Goal: Task Accomplishment & Management: Complete application form

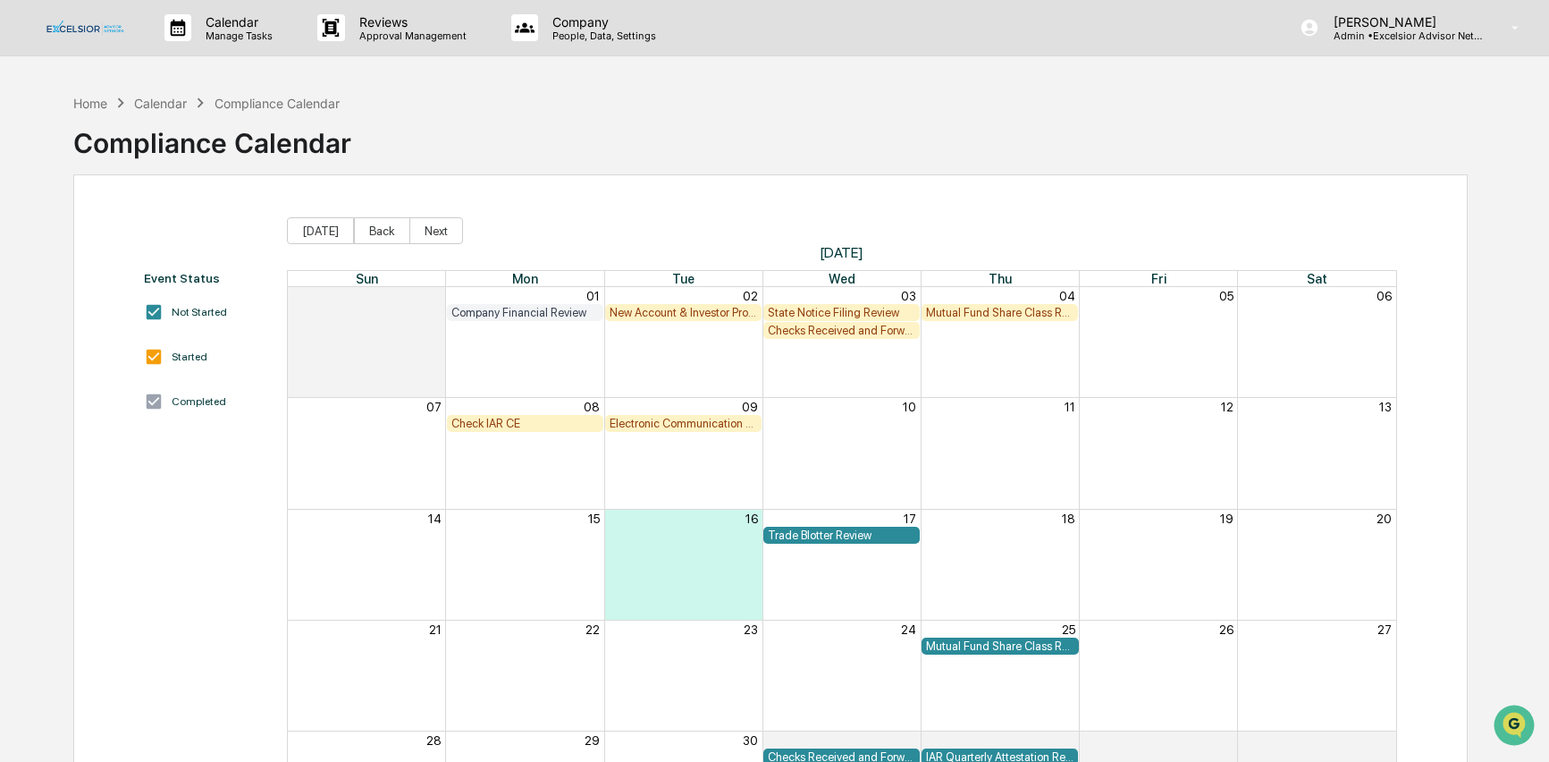
click at [523, 417] on div "Check IAR CE" at bounding box center [526, 423] width 148 height 13
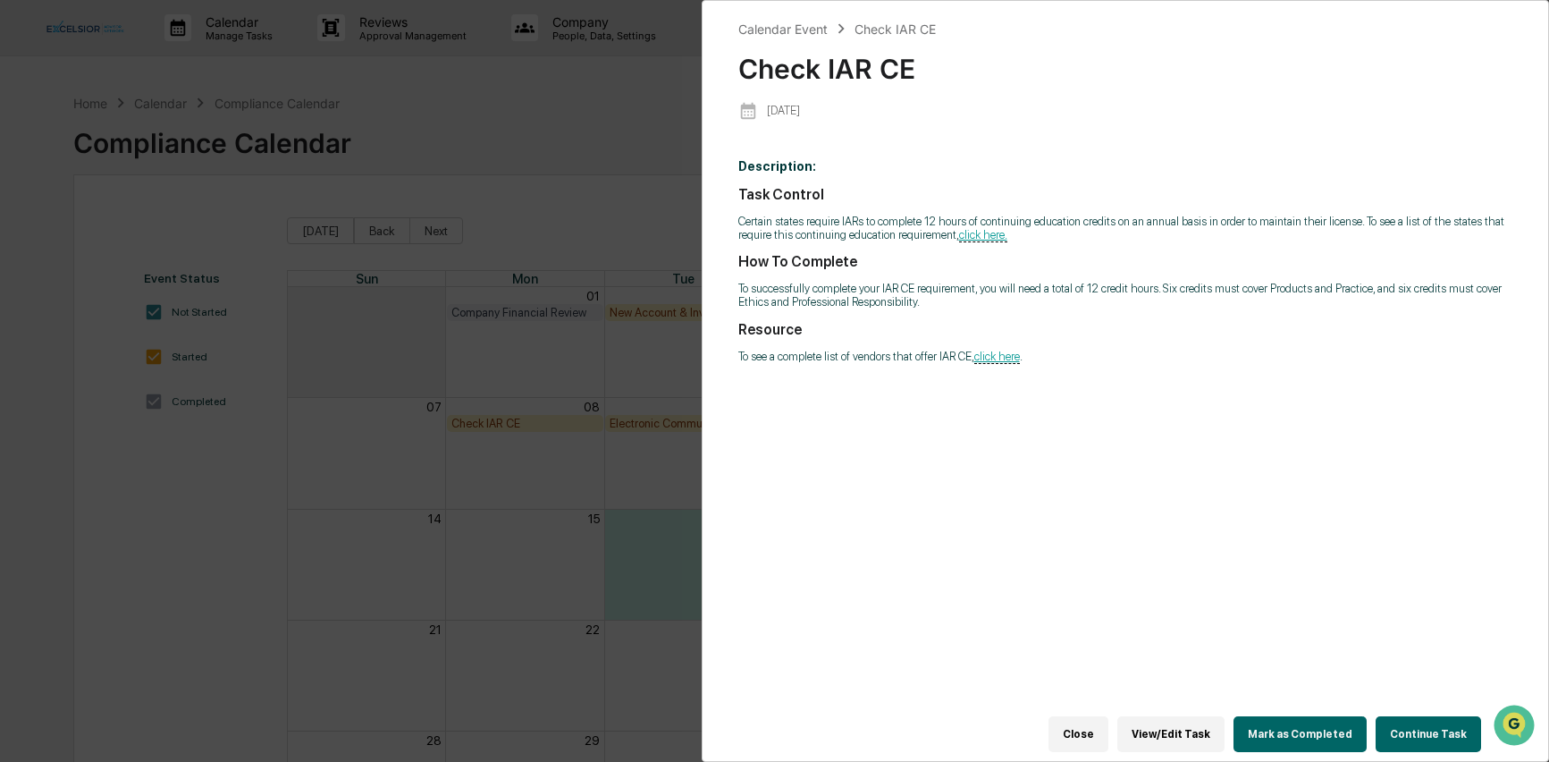
click at [1407, 718] on button "Continue Task" at bounding box center [1429, 734] width 106 height 36
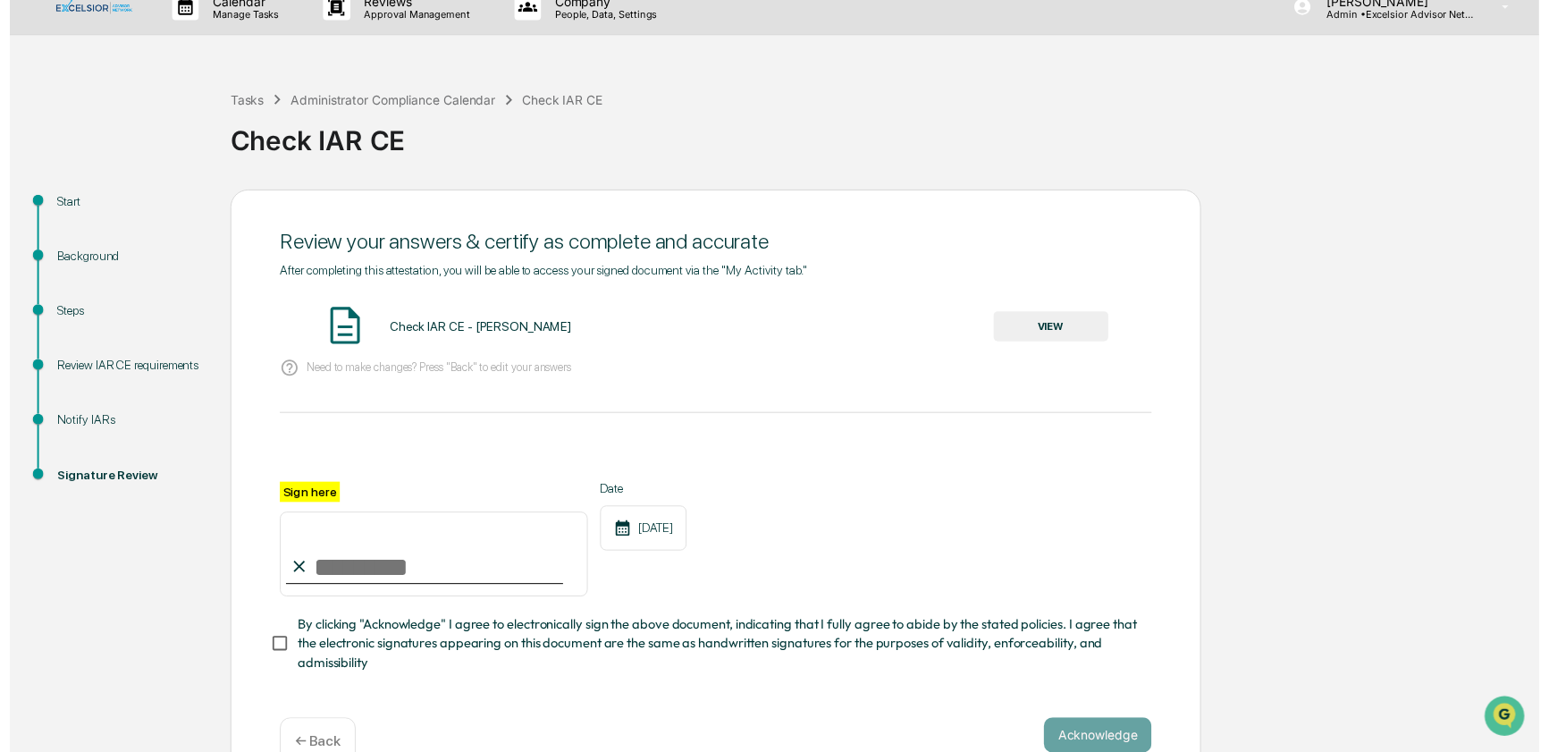
scroll to position [62, 0]
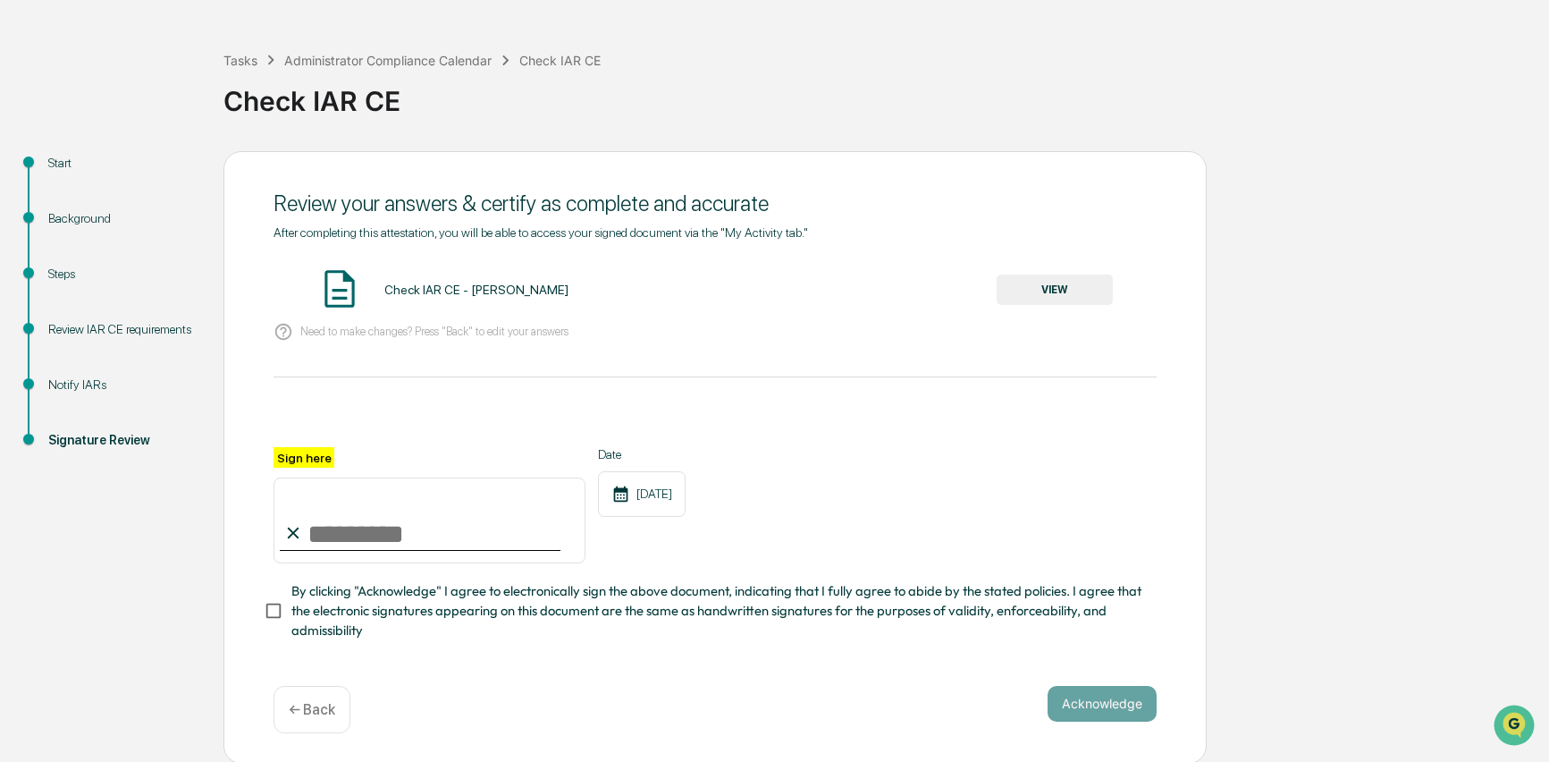
click at [1041, 286] on button "VIEW" at bounding box center [1055, 289] width 116 height 30
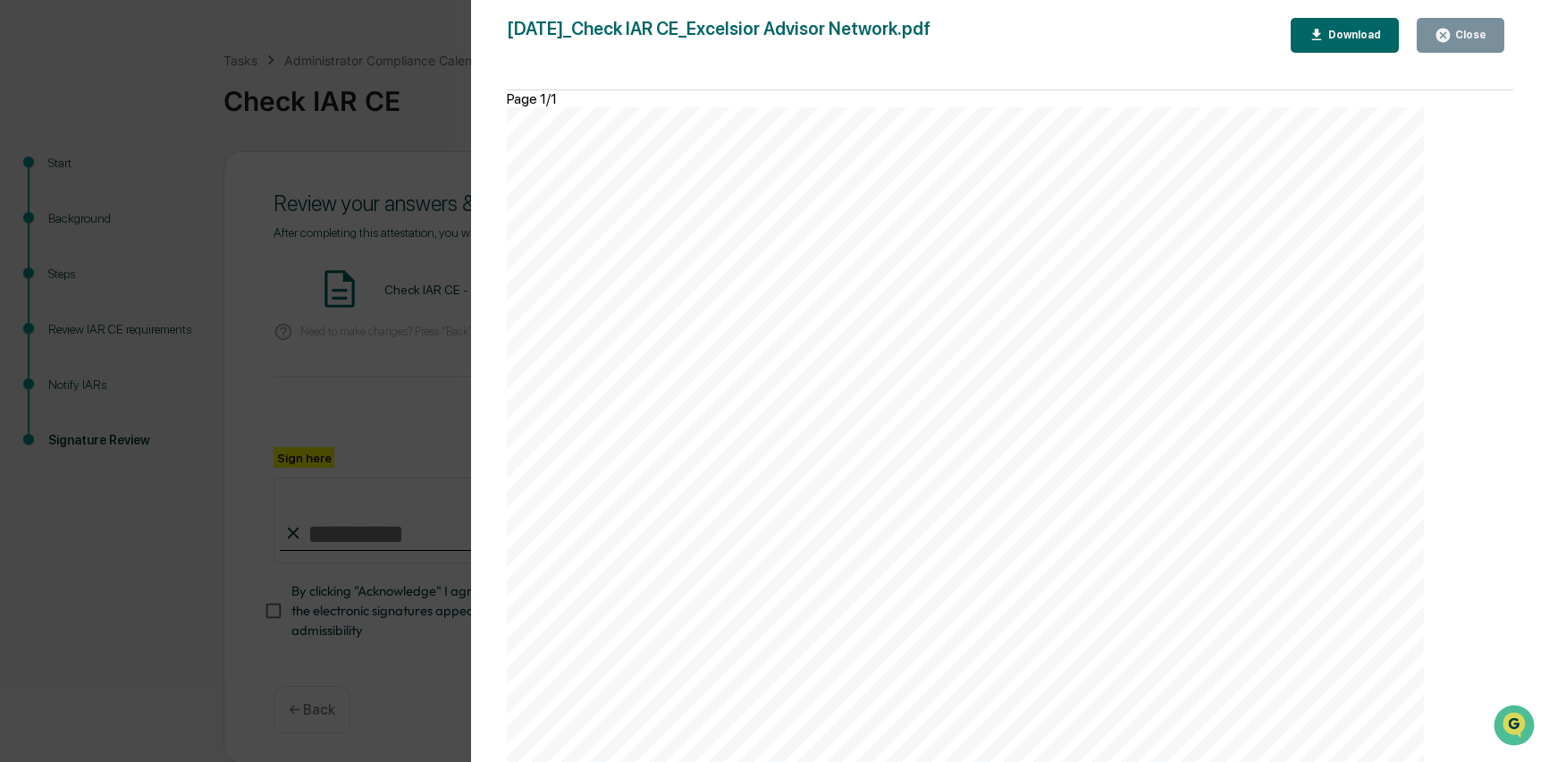
click at [1470, 33] on div "Close" at bounding box center [1469, 35] width 35 height 13
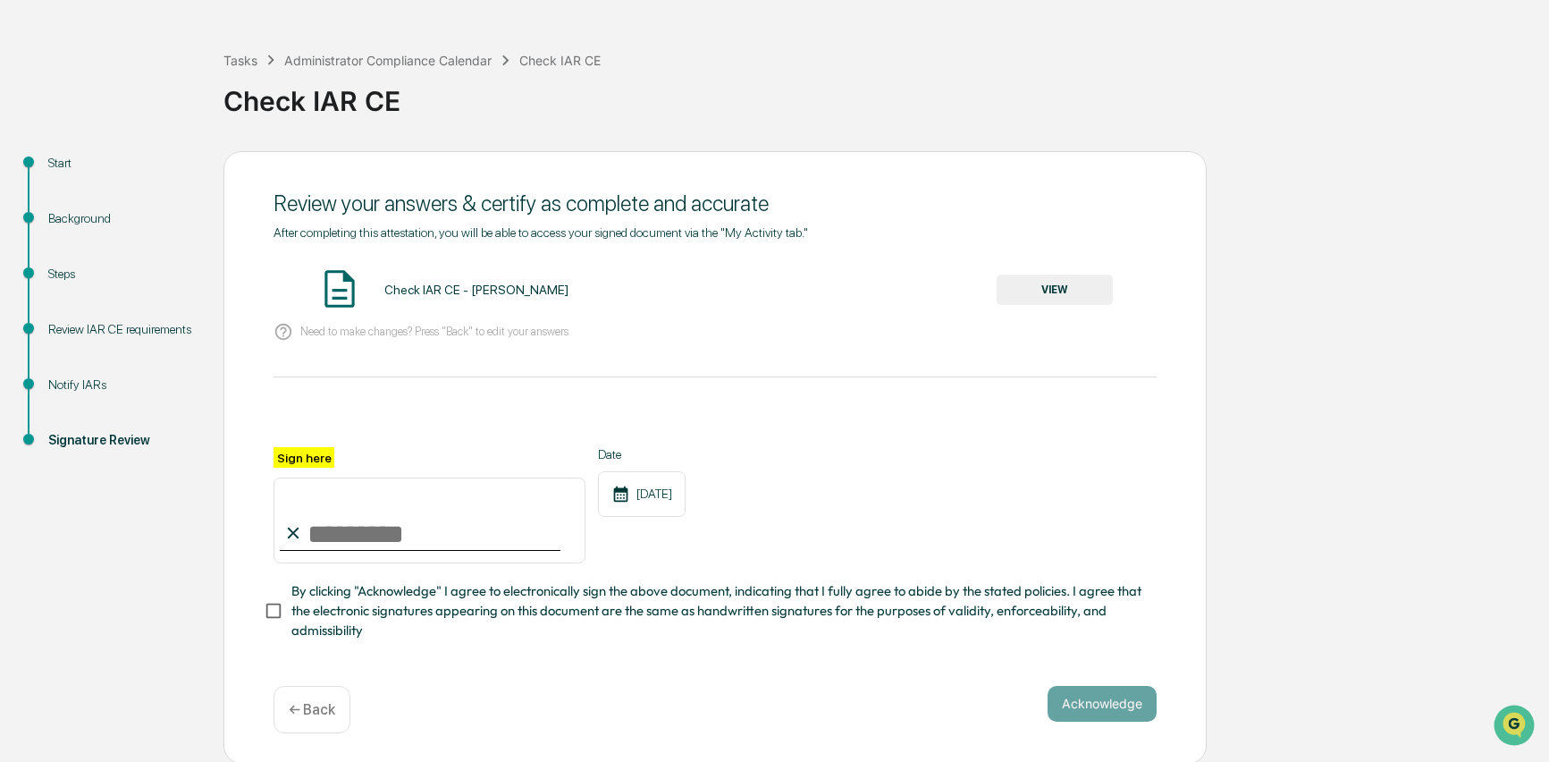
click at [381, 532] on input "Sign here" at bounding box center [430, 520] width 312 height 86
type input "**********"
click at [1119, 705] on button "Acknowledge" at bounding box center [1102, 704] width 109 height 36
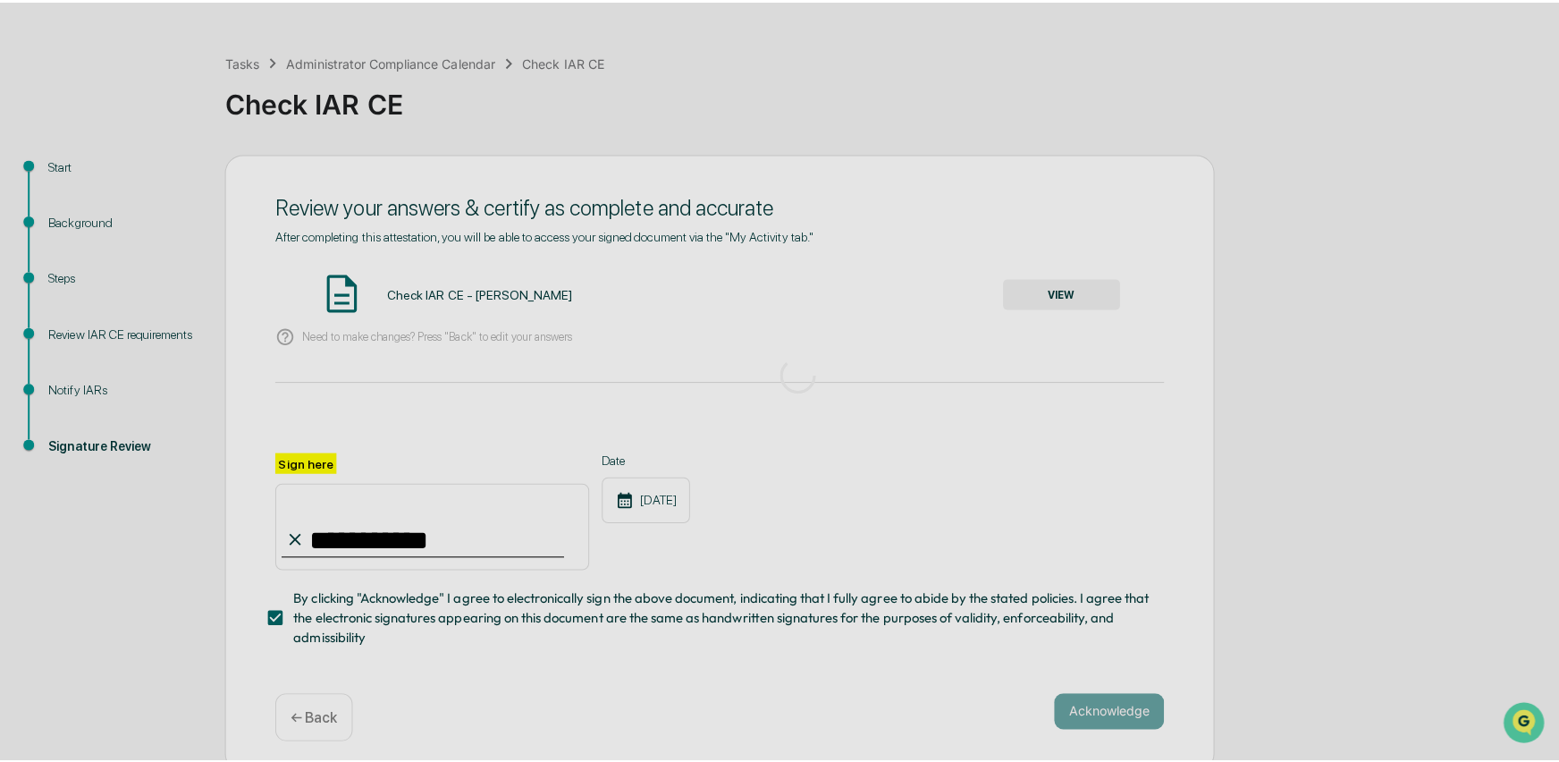
scroll to position [0, 0]
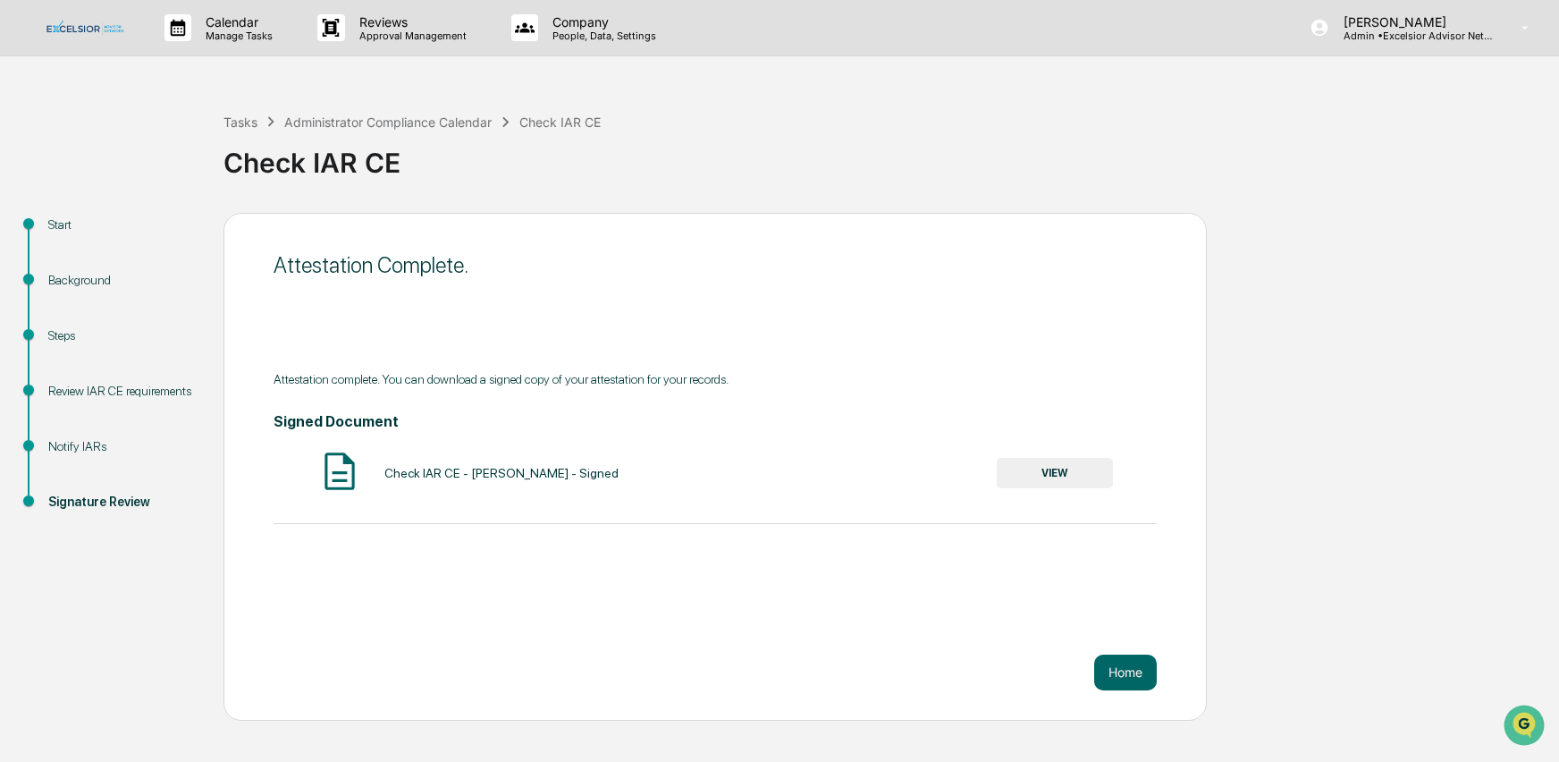
click at [1059, 474] on button "VIEW" at bounding box center [1055, 473] width 116 height 30
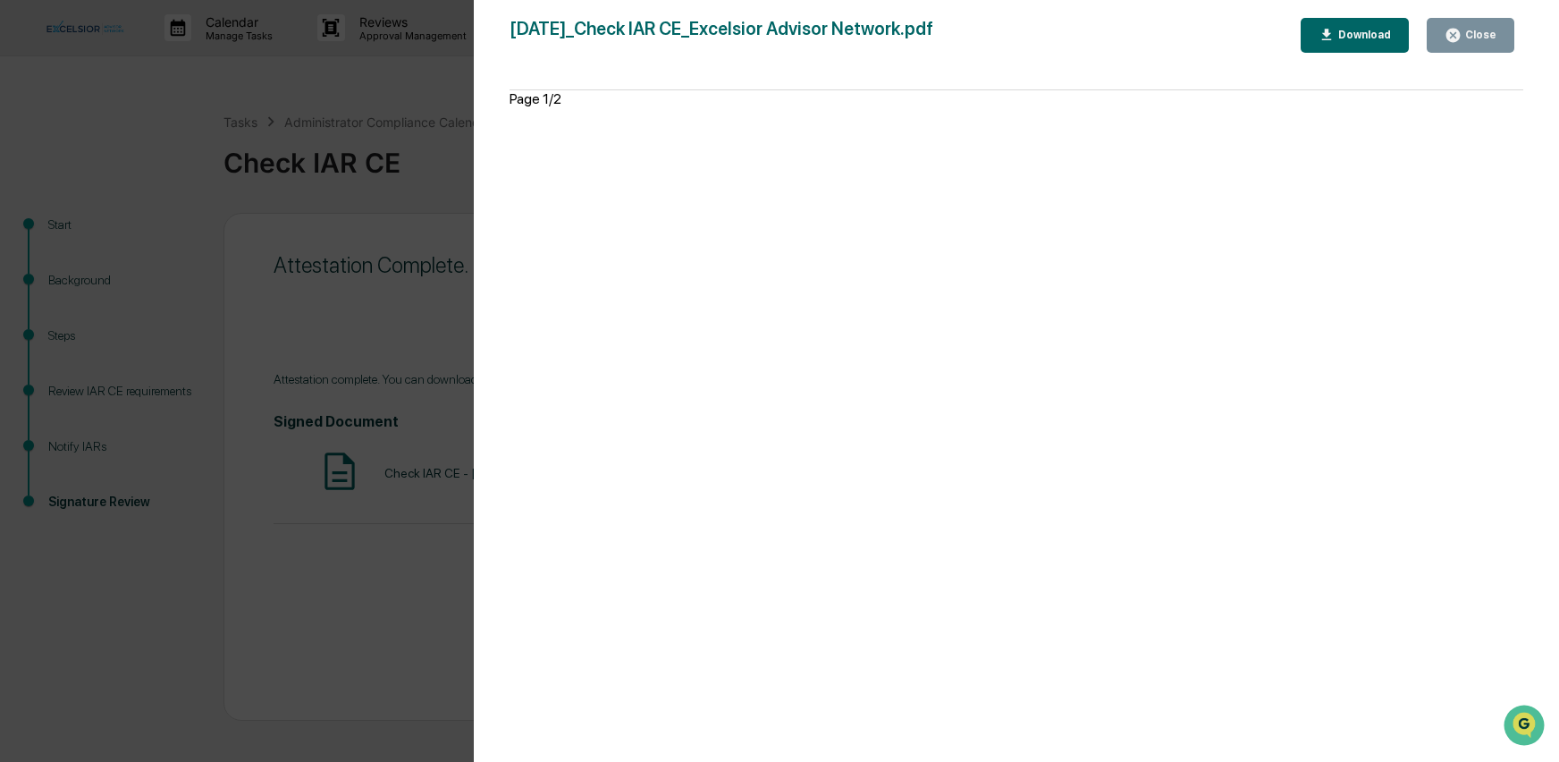
click at [1346, 33] on div "Download" at bounding box center [1363, 35] width 56 height 13
click at [1456, 29] on icon "button" at bounding box center [1453, 35] width 13 height 13
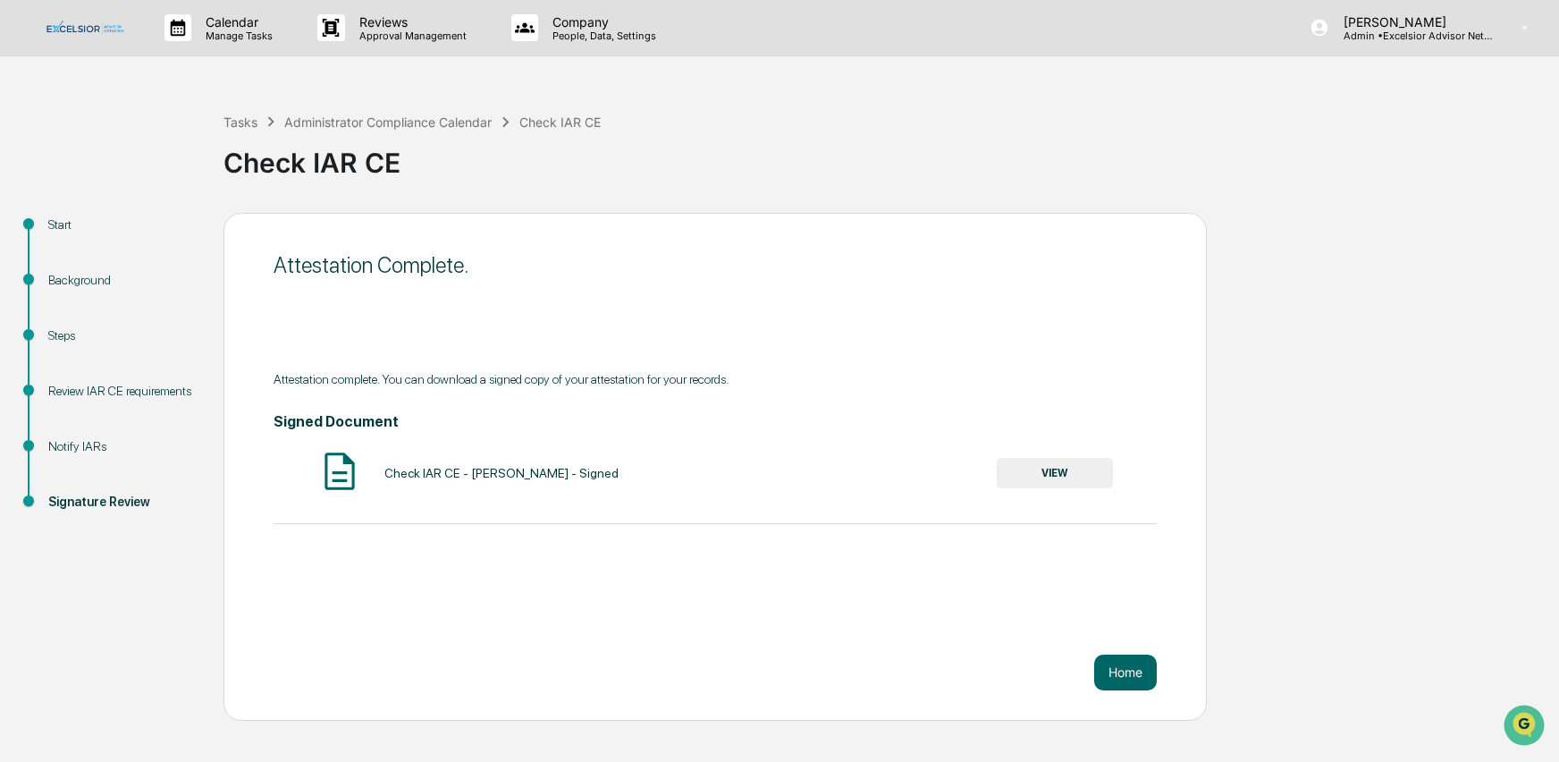
click at [781, 107] on div "Tasks Administrator Compliance Calendar Check IAR CE Check IAR CE" at bounding box center [887, 149] width 1327 height 128
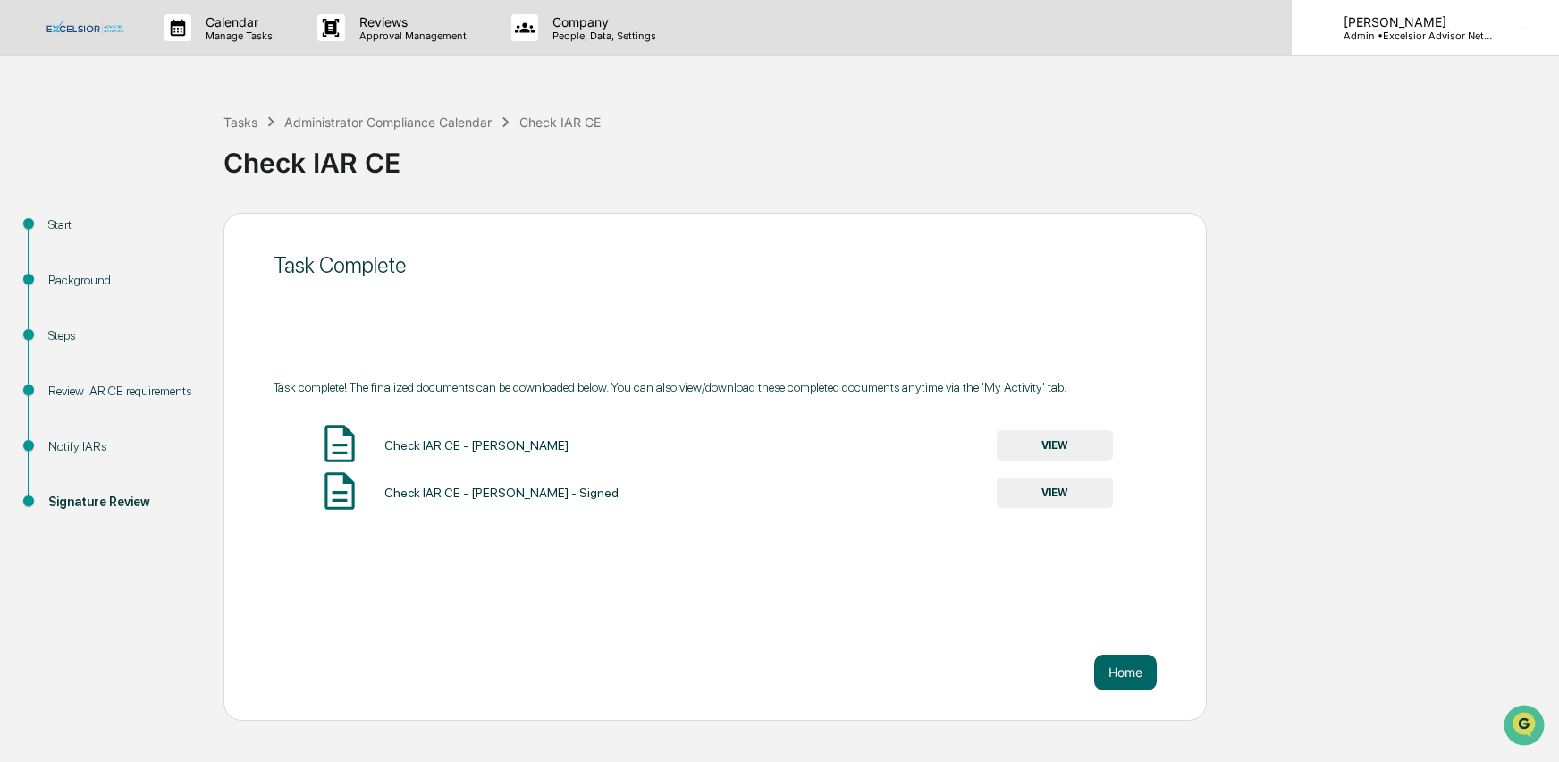
click at [1372, 30] on p "Admin • Excelsior Advisor Network" at bounding box center [1413, 36] width 166 height 13
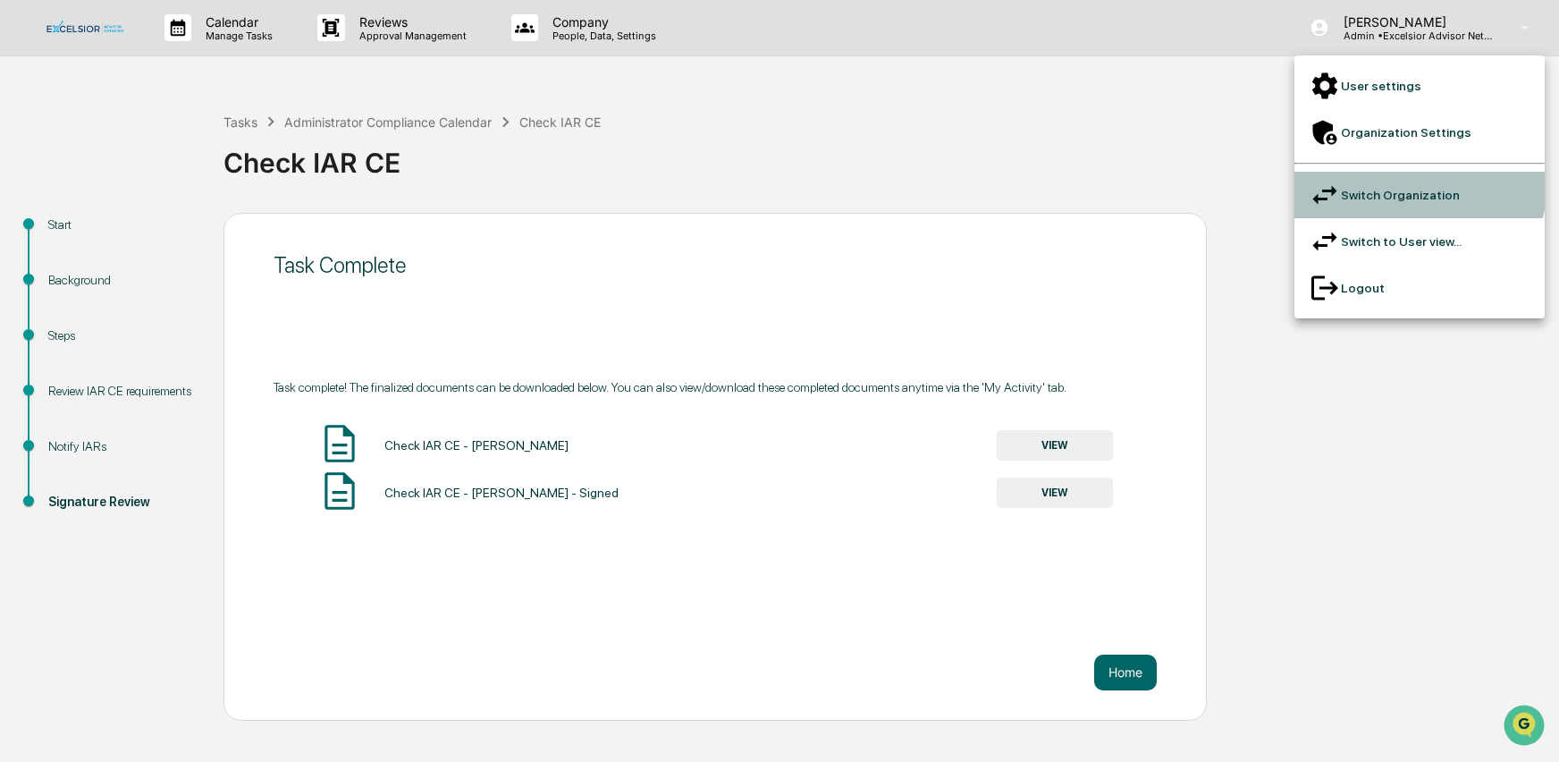
click at [1406, 172] on li "Switch Organization" at bounding box center [1420, 195] width 250 height 46
